Goal: Check status

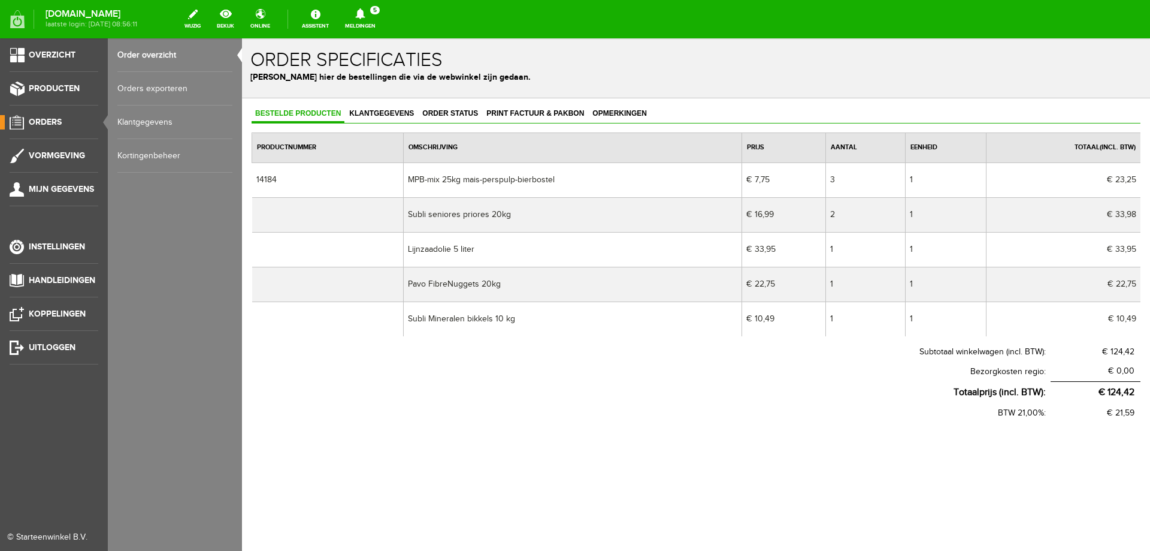
click at [46, 123] on span "Orders" at bounding box center [45, 122] width 33 height 10
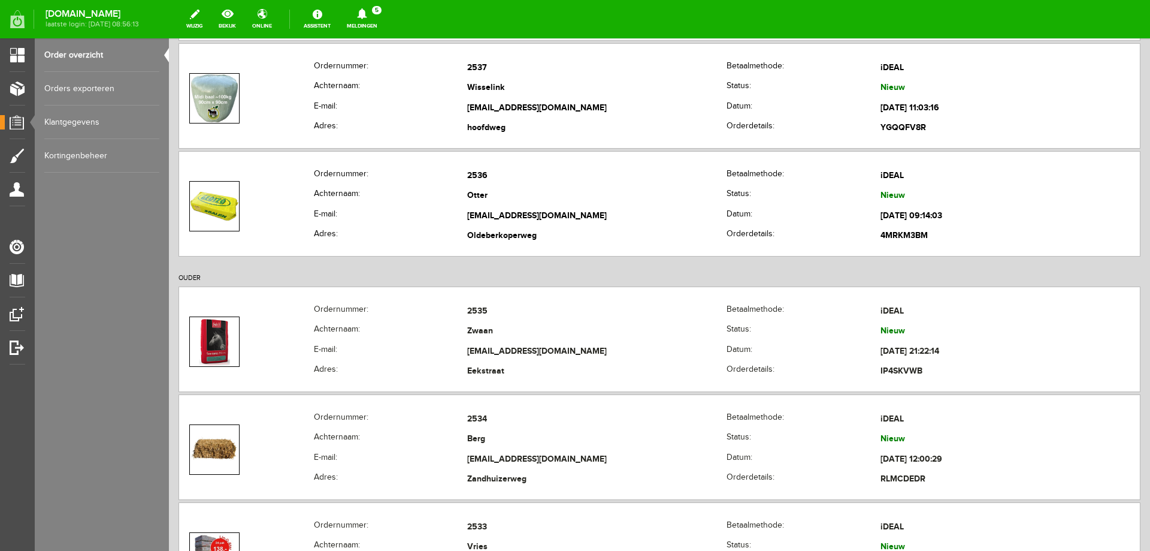
scroll to position [419, 0]
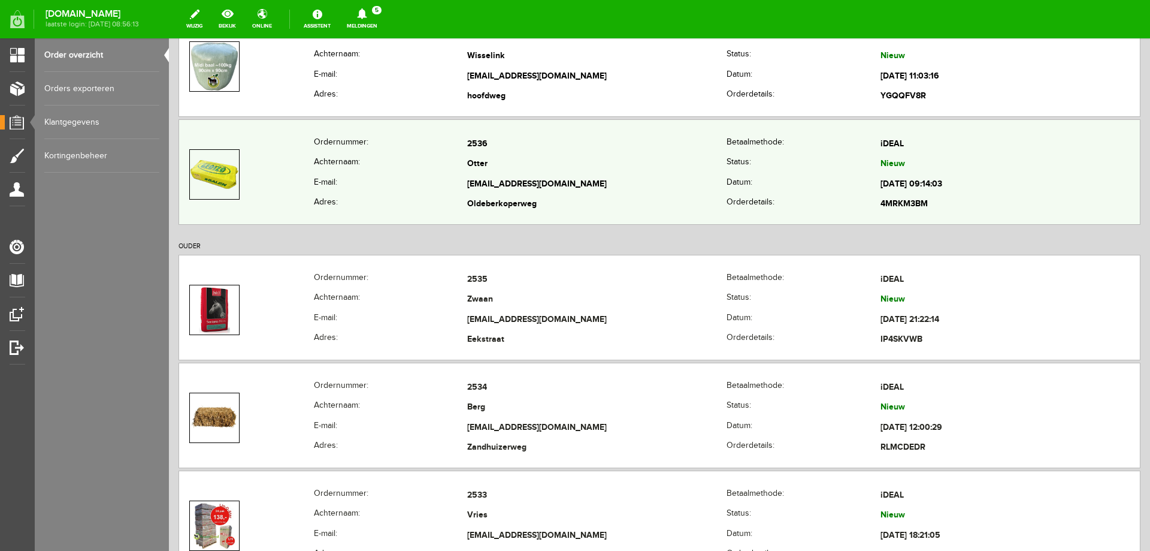
click at [398, 177] on th "E-mail:" at bounding box center [391, 184] width 154 height 20
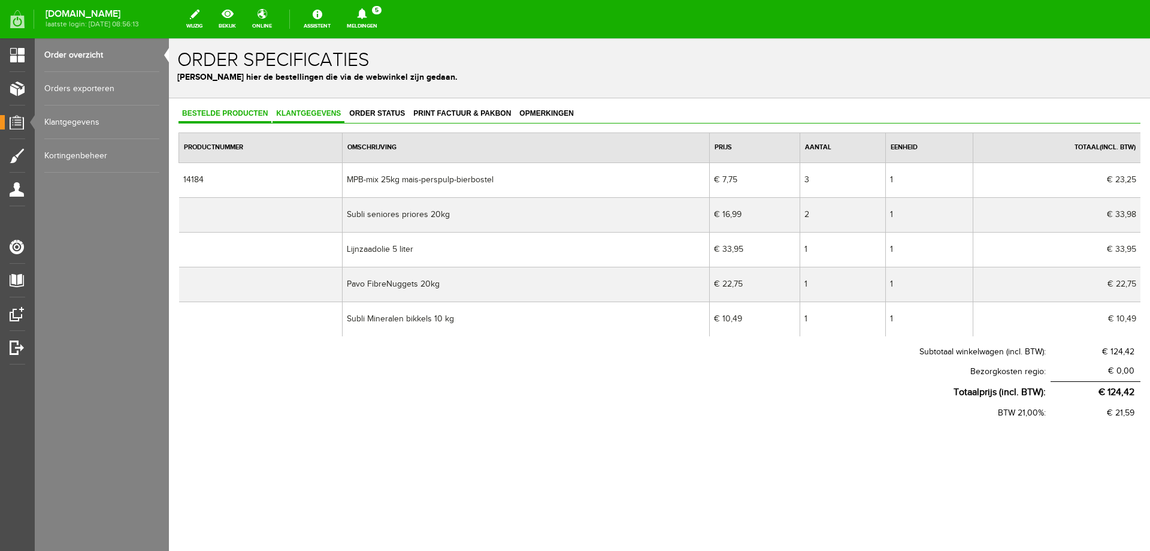
click at [301, 120] on link "Klantgegevens" at bounding box center [309, 113] width 72 height 17
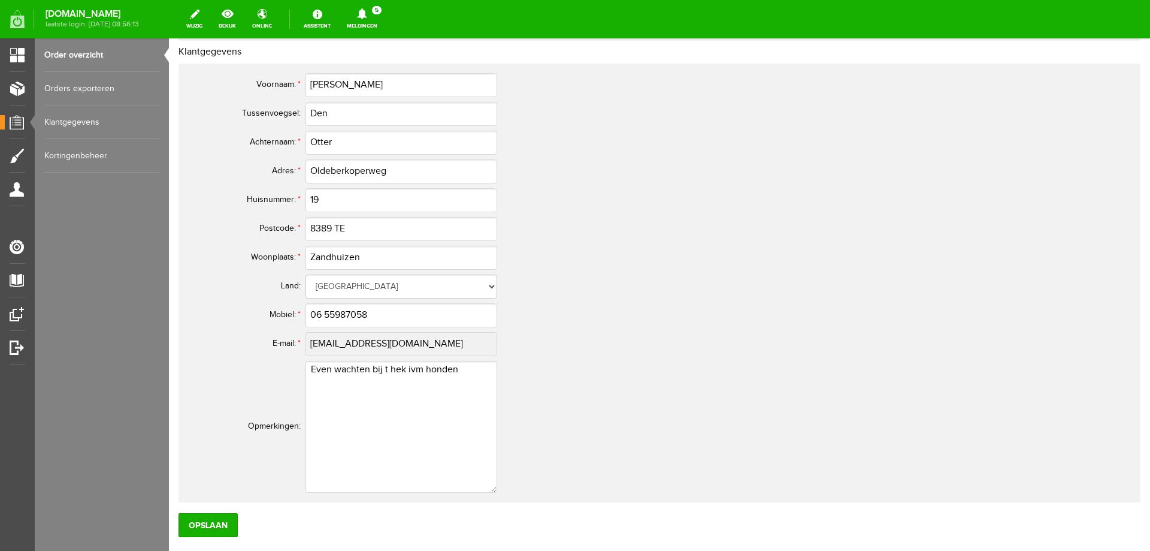
scroll to position [479, 0]
